Goal: Find specific fact: Find specific fact

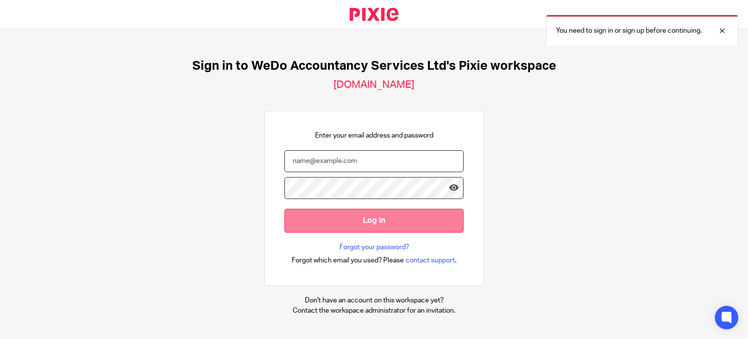
type input "[PERSON_NAME][EMAIL_ADDRESS][DOMAIN_NAME]"
click at [342, 219] on input "Log in" at bounding box center [374, 221] width 179 height 24
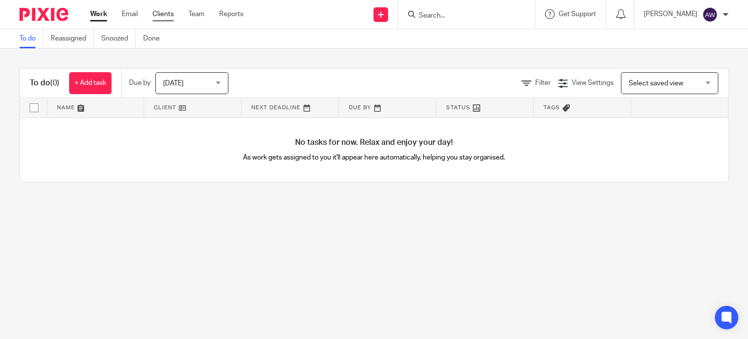
click at [164, 12] on link "Clients" at bounding box center [162, 14] width 21 height 10
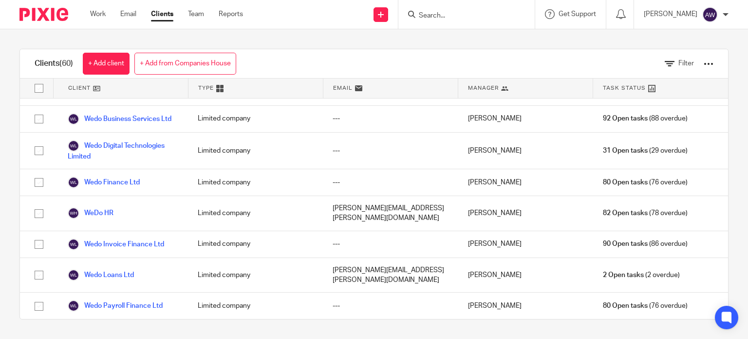
scroll to position [1619, 0]
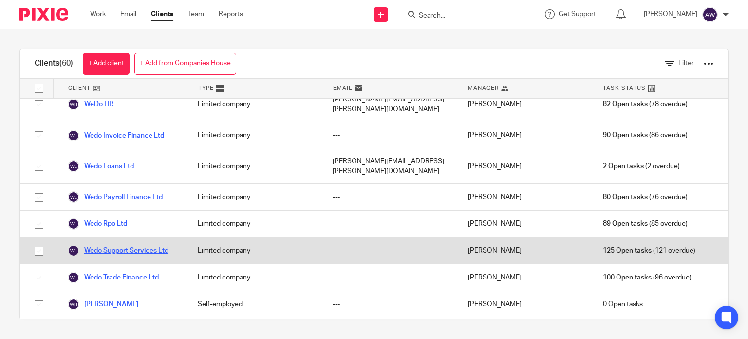
click at [135, 245] on link "Wedo Support Services Ltd" at bounding box center [118, 251] width 101 height 12
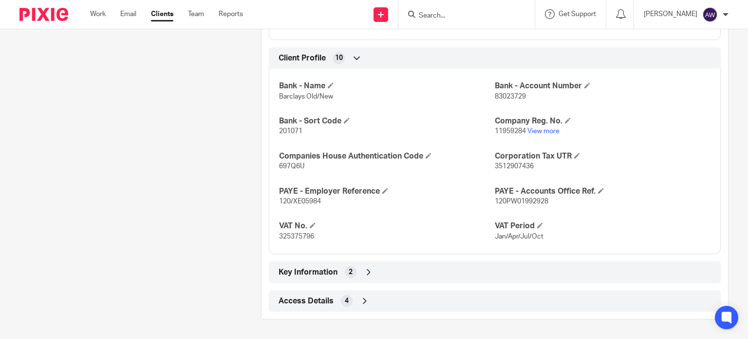
scroll to position [537, 0]
click at [321, 268] on span "Key Information" at bounding box center [308, 272] width 59 height 10
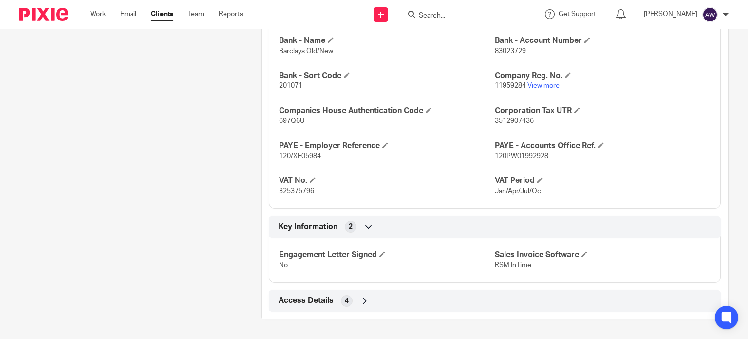
click at [310, 297] on span "Access Details" at bounding box center [306, 300] width 55 height 10
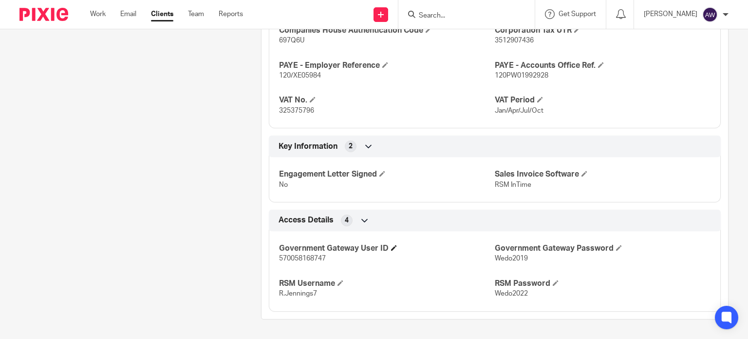
scroll to position [662, 0]
drag, startPoint x: 322, startPoint y: 262, endPoint x: 279, endPoint y: 262, distance: 42.9
click at [279, 262] on span "570058168747" at bounding box center [302, 258] width 47 height 7
copy span "570058168747"
drag, startPoint x: 527, startPoint y: 259, endPoint x: 491, endPoint y: 261, distance: 35.6
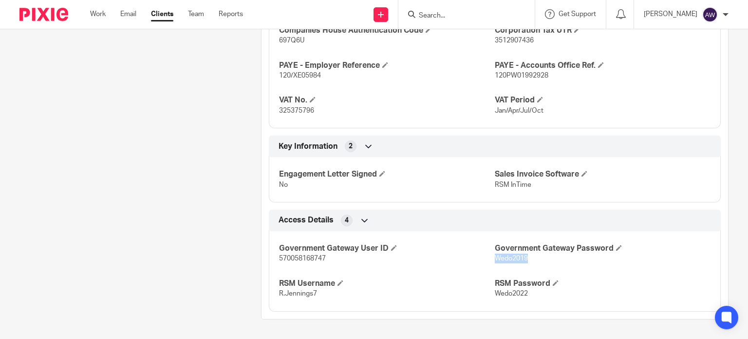
click at [495, 261] on p "Wedo2019" at bounding box center [603, 258] width 216 height 10
copy span "Wedo2019"
click at [306, 258] on span "570058168747" at bounding box center [302, 258] width 47 height 7
copy span "570058168747"
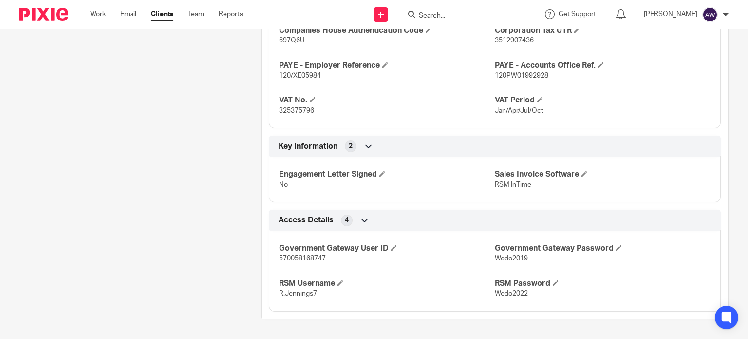
click at [503, 265] on div "Government Gateway User ID 570058168747 Government Gateway Password Wedo2019 RS…" at bounding box center [495, 268] width 452 height 88
click at [503, 261] on span "Wedo2019" at bounding box center [511, 258] width 33 height 7
copy span "Wedo2019"
click at [299, 262] on span "570058168747" at bounding box center [302, 258] width 47 height 7
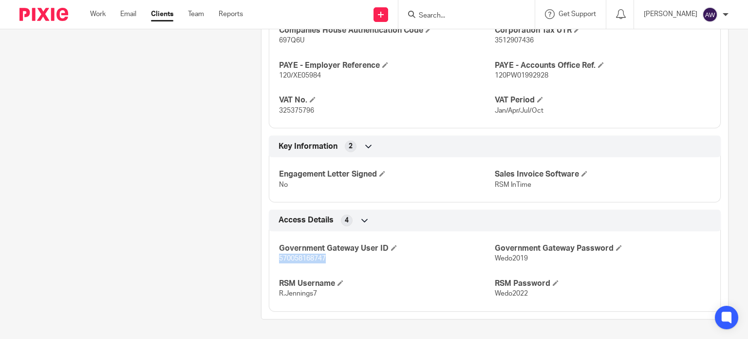
click at [299, 262] on span "570058168747" at bounding box center [302, 258] width 47 height 7
copy span "570058168747"
click at [504, 259] on span "Wedo2019" at bounding box center [511, 258] width 33 height 7
copy span "Wedo2019"
